Goal: Complete application form

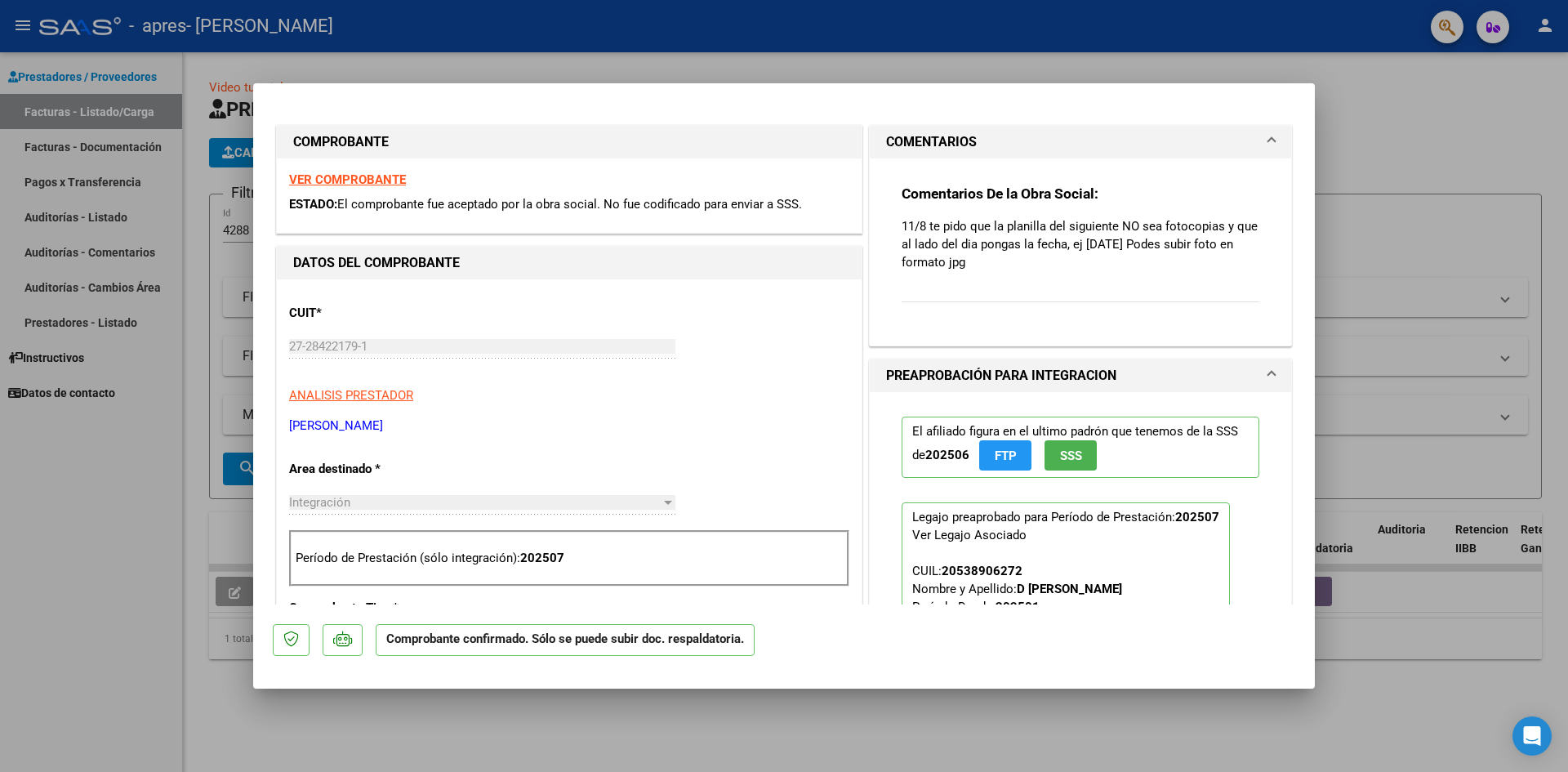
click at [1408, 174] on div at bounding box center [784, 386] width 1568 height 772
type input "$ 0,00"
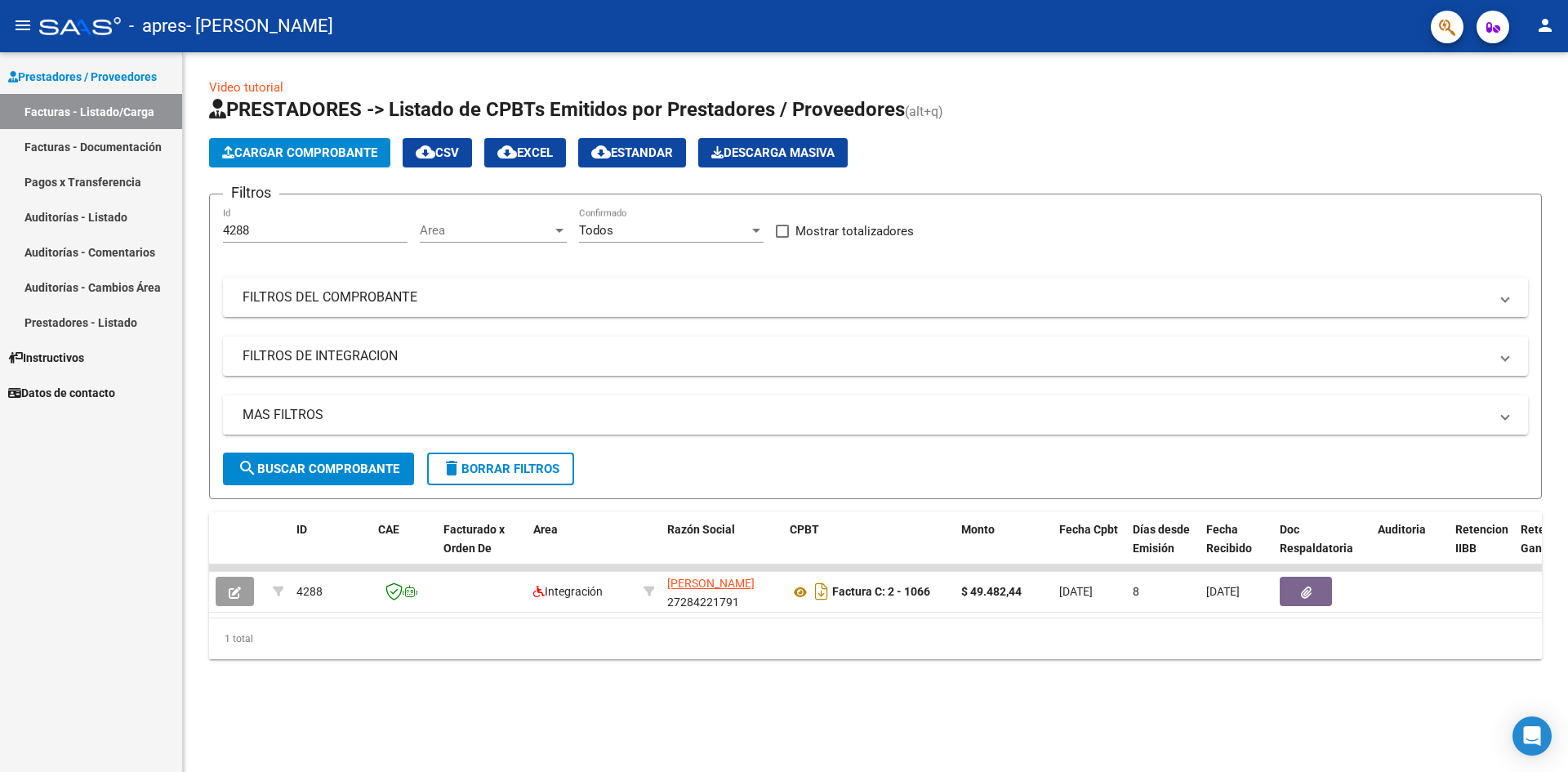
click at [120, 109] on link "Facturas - Listado/Carga" at bounding box center [91, 112] width 182 height 35
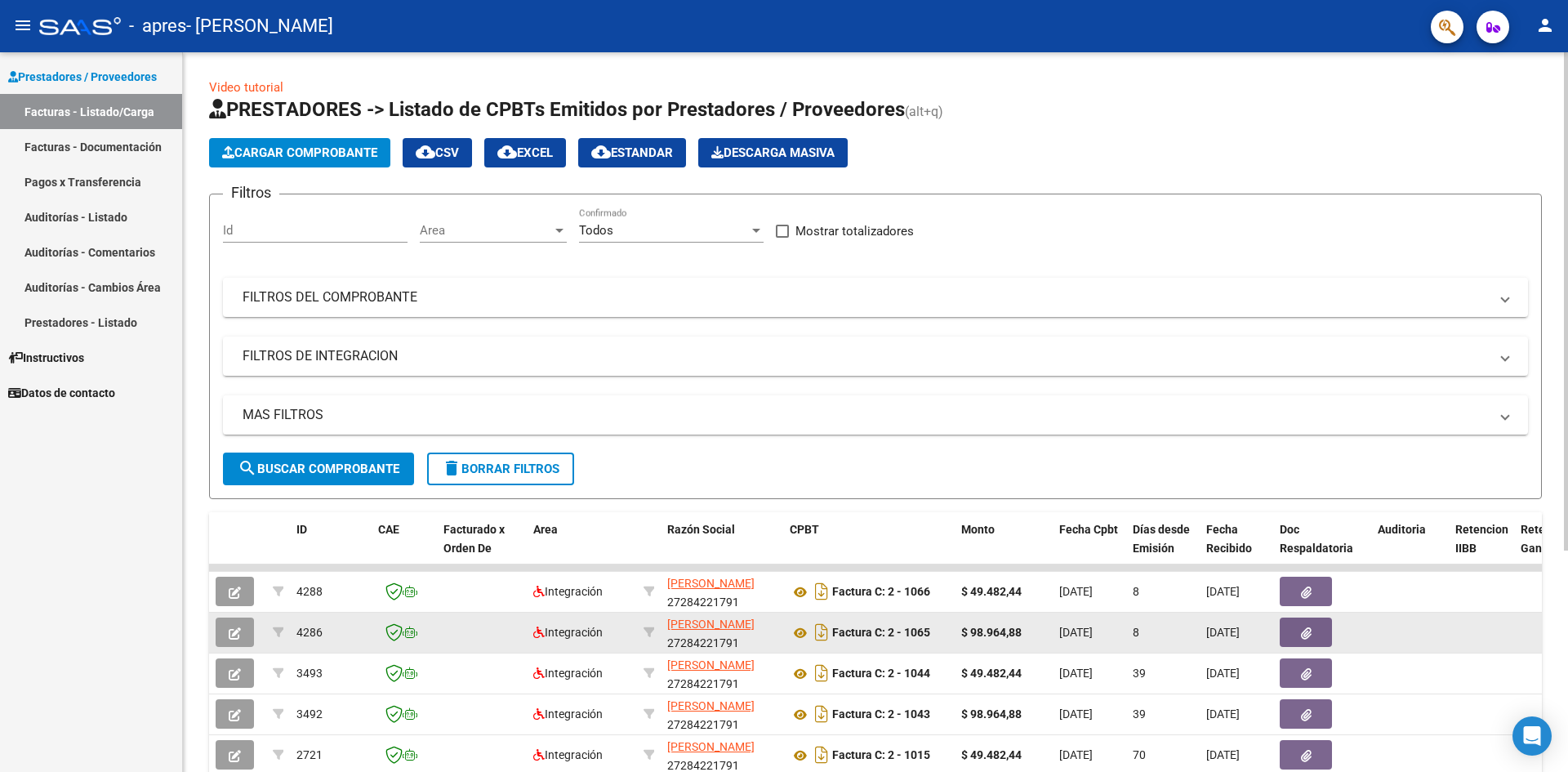
click at [230, 633] on icon "button" at bounding box center [235, 634] width 12 height 12
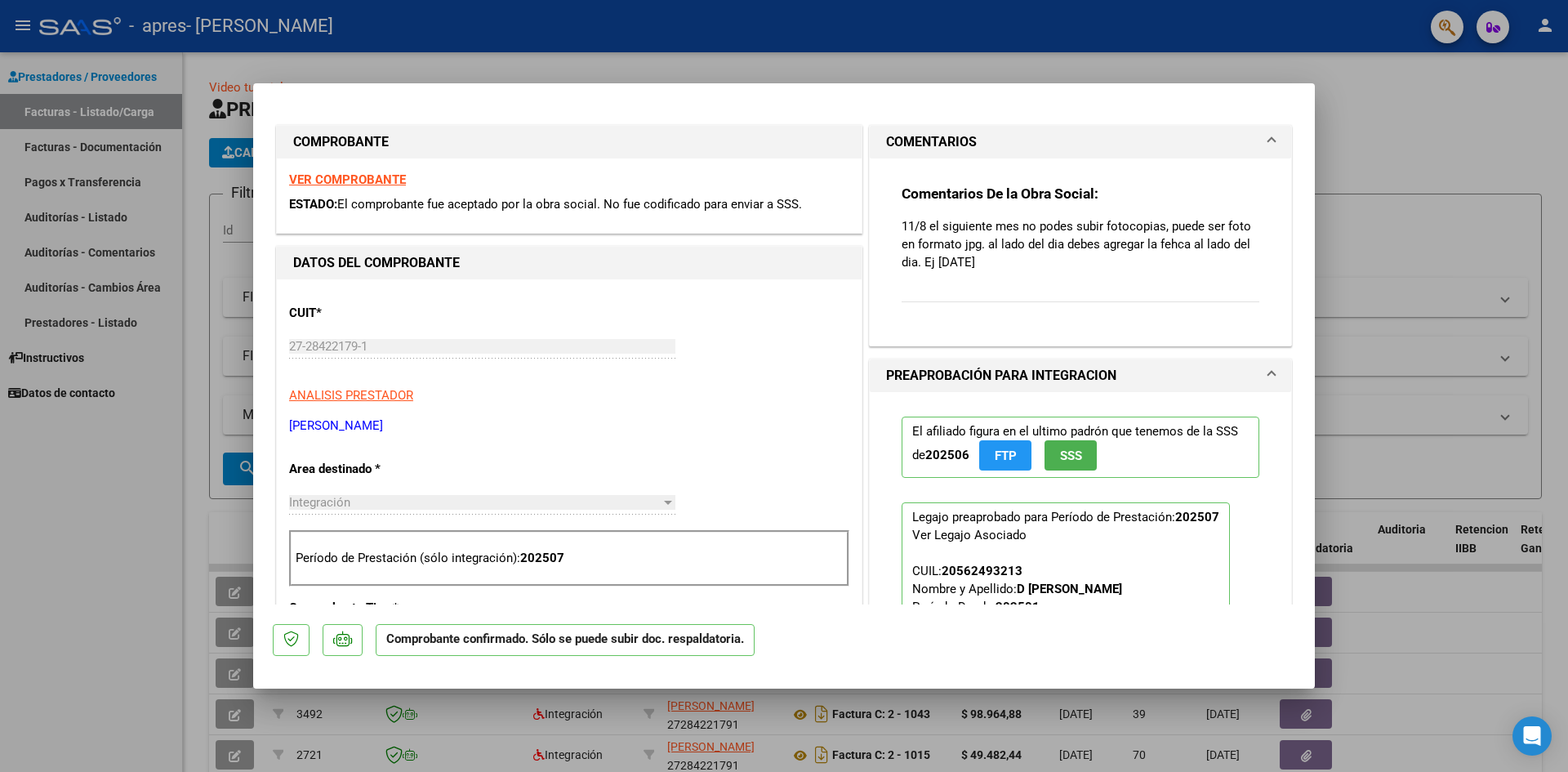
click at [162, 470] on div at bounding box center [784, 386] width 1568 height 772
type input "$ 0,00"
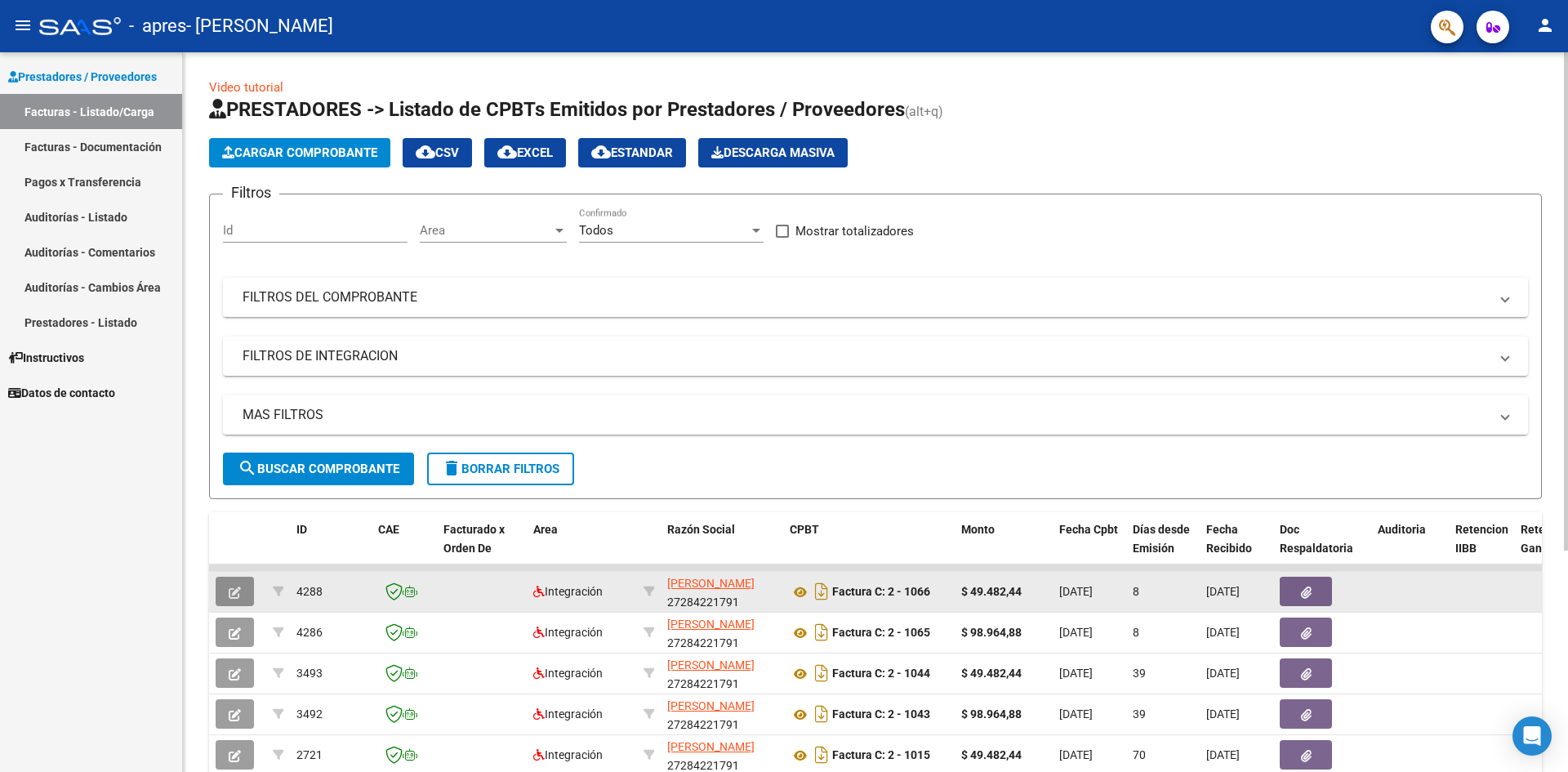
click at [236, 582] on button "button" at bounding box center [235, 591] width 38 height 29
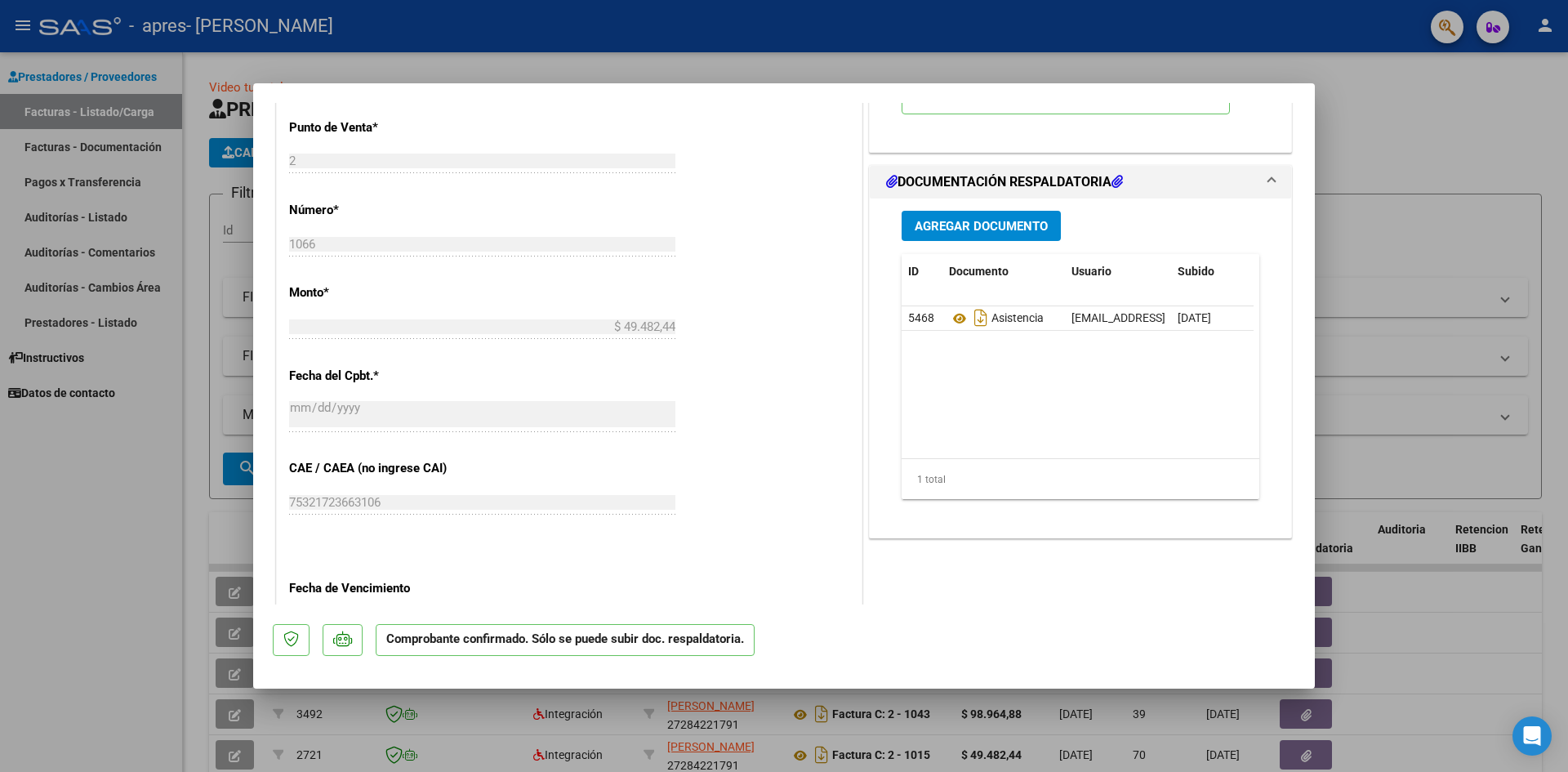
scroll to position [653, 0]
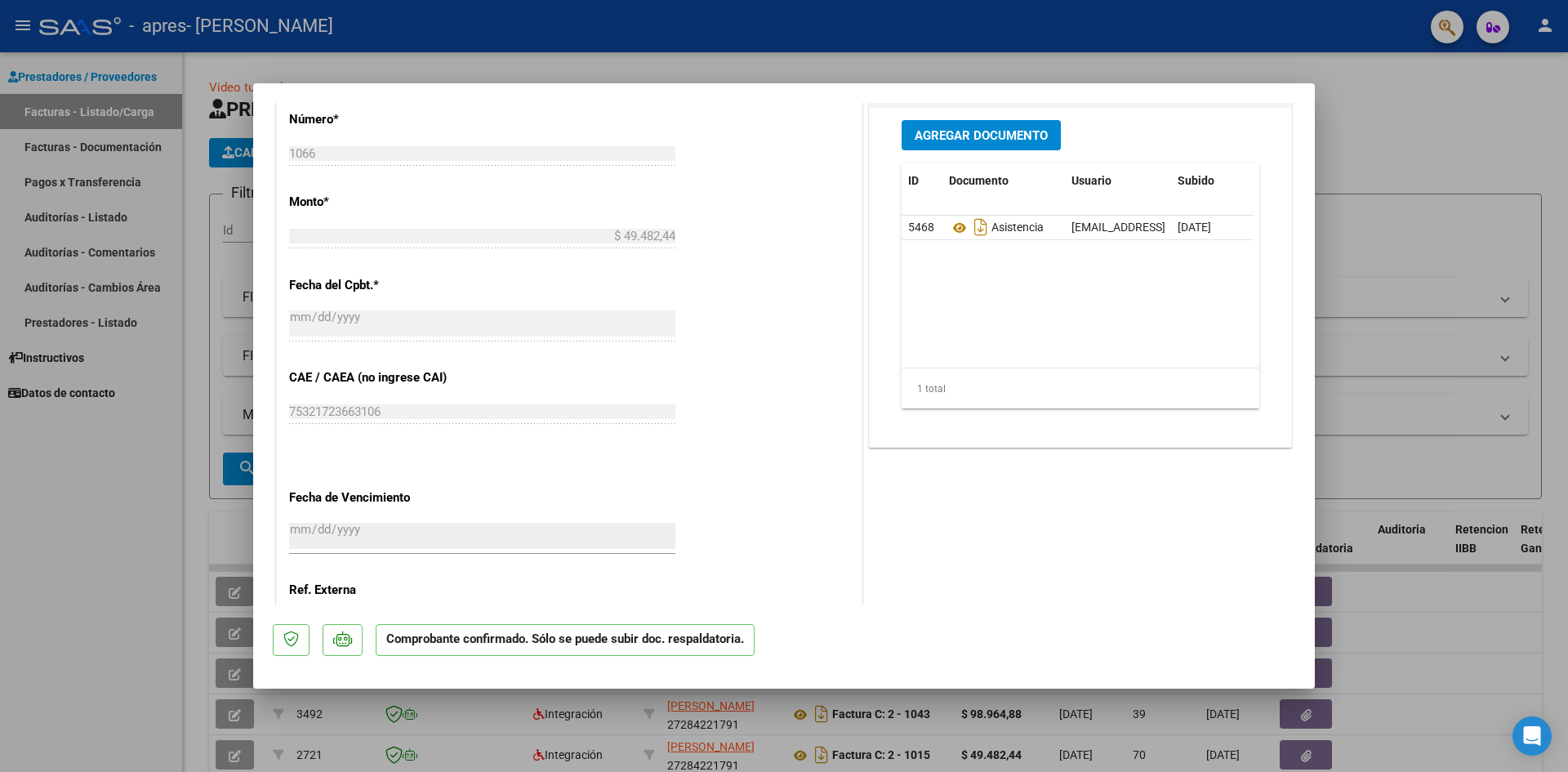
click at [154, 496] on div at bounding box center [784, 386] width 1568 height 772
type input "$ 0,00"
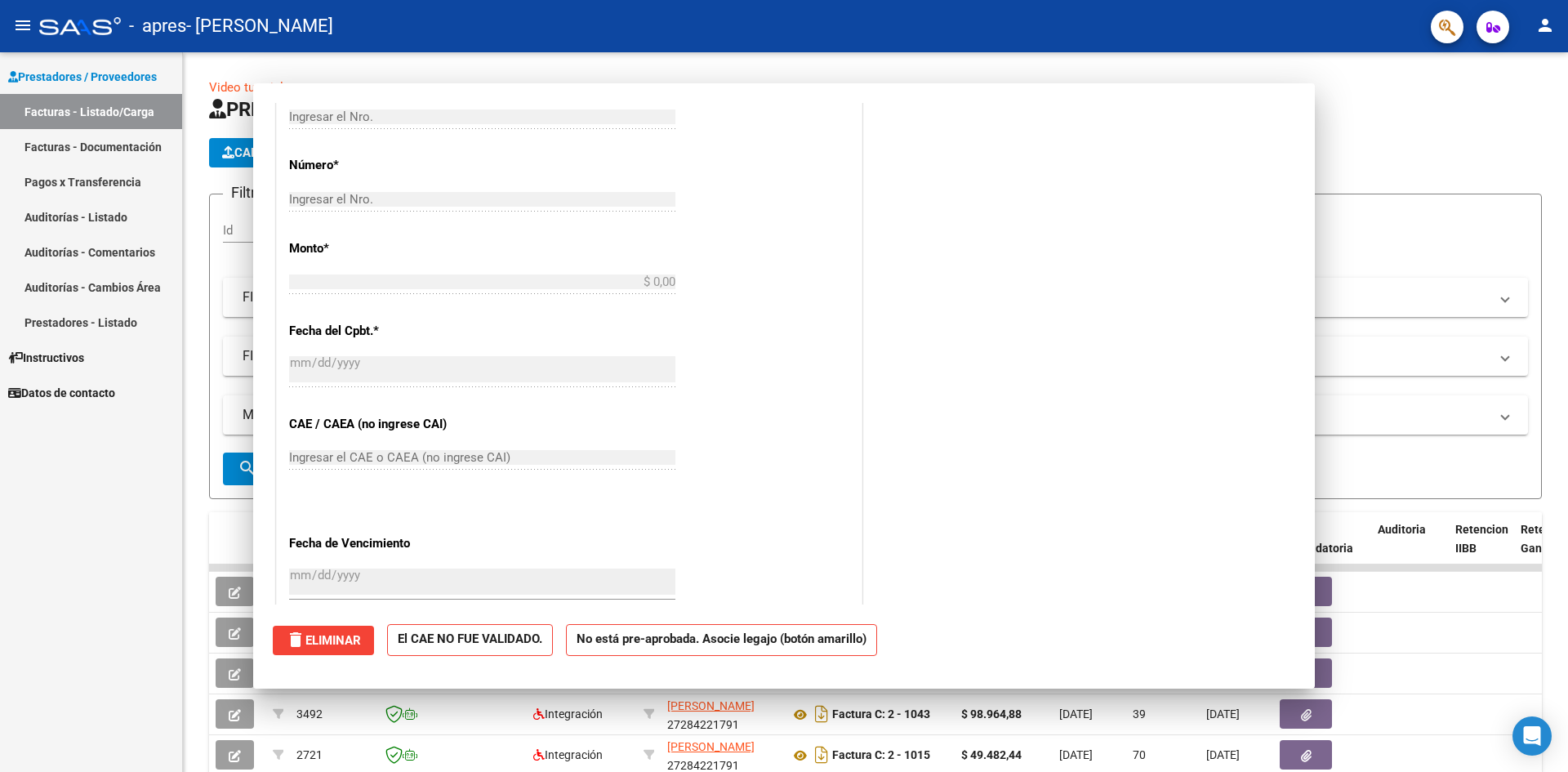
scroll to position [0, 0]
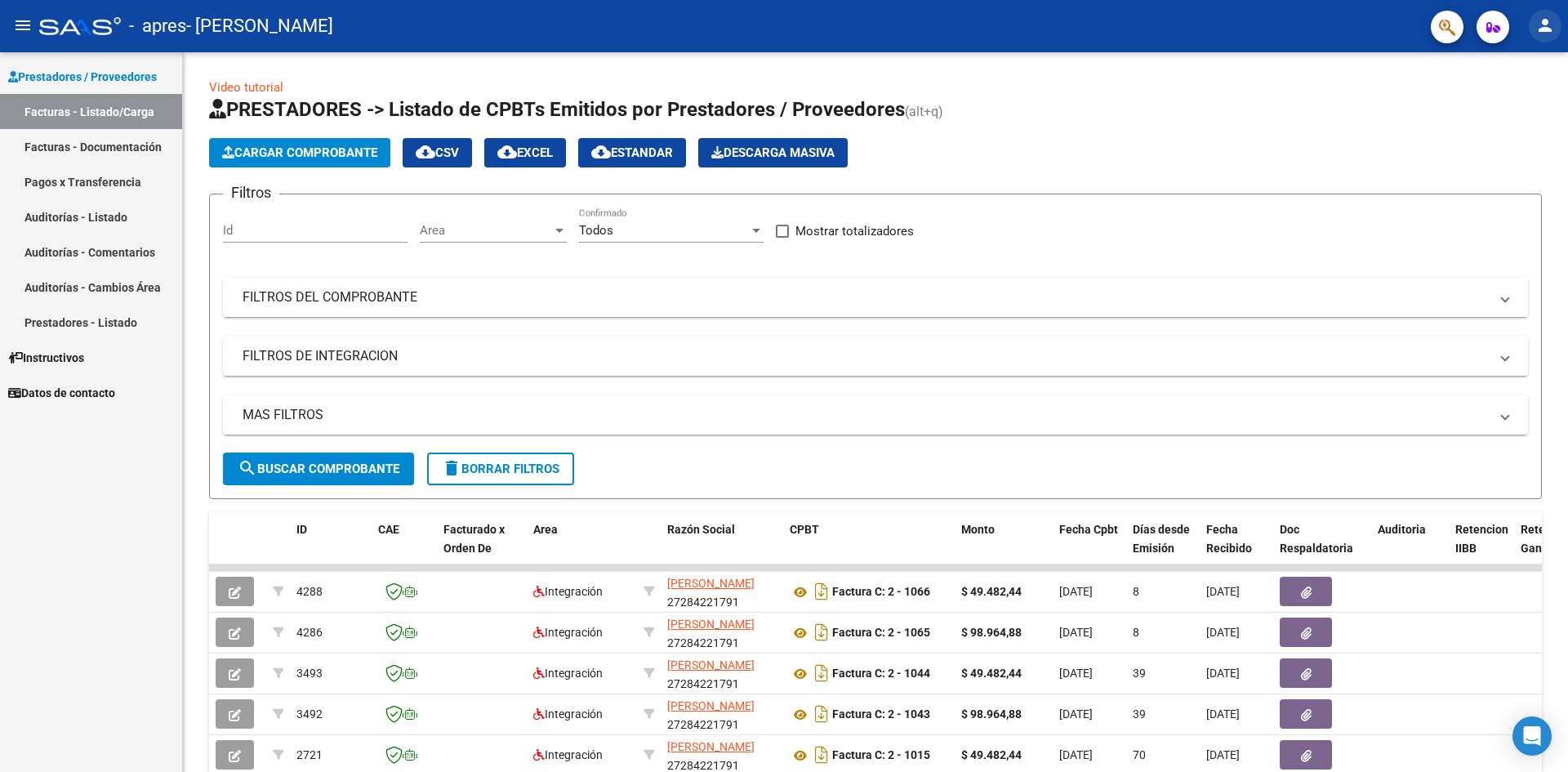
click at [1542, 34] on mat-icon "person" at bounding box center [1545, 25] width 20 height 20
click at [1503, 108] on button "exit_to_app Salir" at bounding box center [1511, 107] width 100 height 39
